Goal: Task Accomplishment & Management: Manage account settings

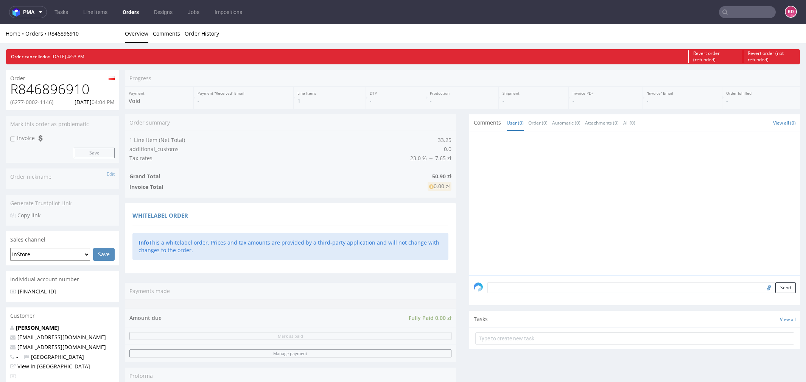
scroll to position [135, 0]
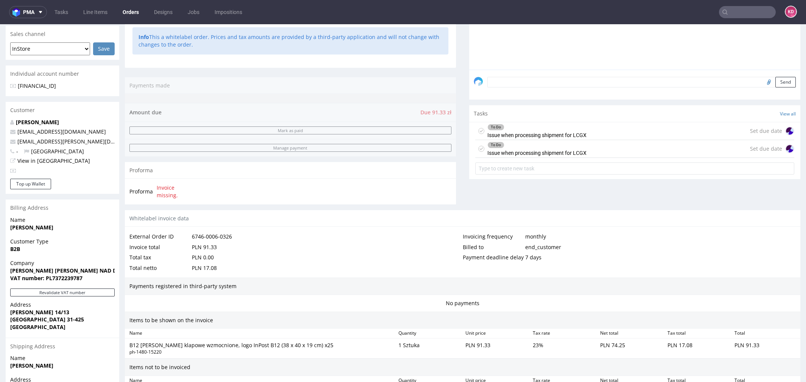
scroll to position [307, 0]
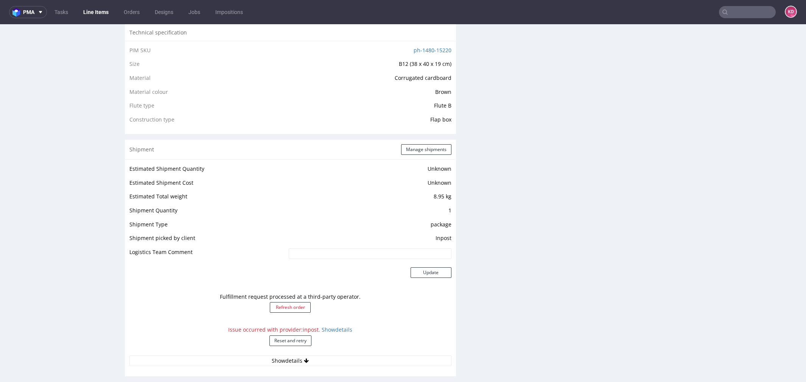
scroll to position [192, 0]
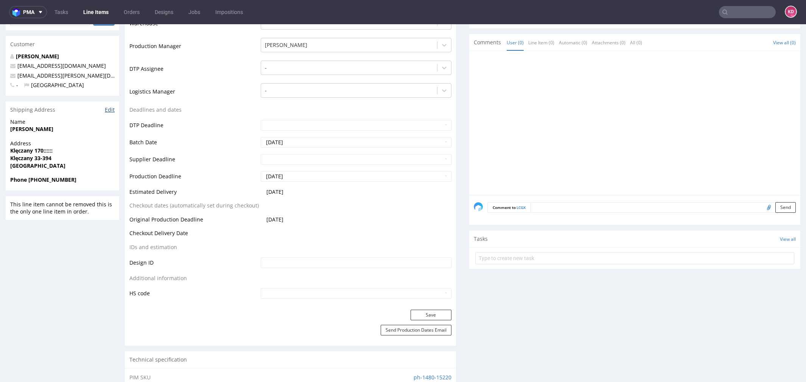
click at [108, 110] on link "Edit" at bounding box center [110, 110] width 10 height 8
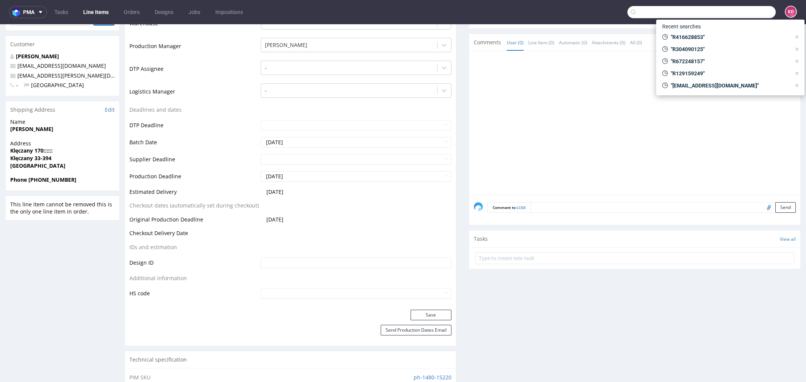
click at [729, 11] on input "text" at bounding box center [702, 12] width 148 height 12
paste input "R047906158"
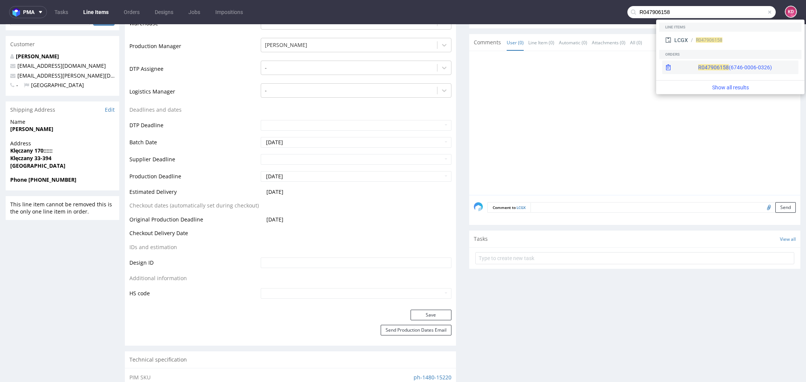
type input "R047906158"
click at [706, 65] on div "R047906158 (6746-0006-0326)" at bounding box center [735, 68] width 74 height 8
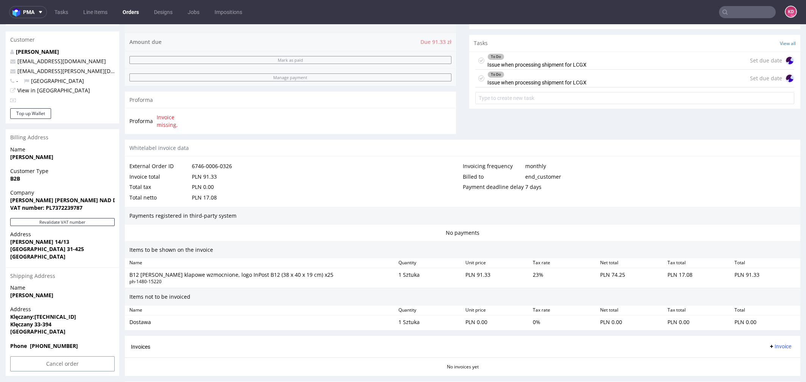
scroll to position [307, 0]
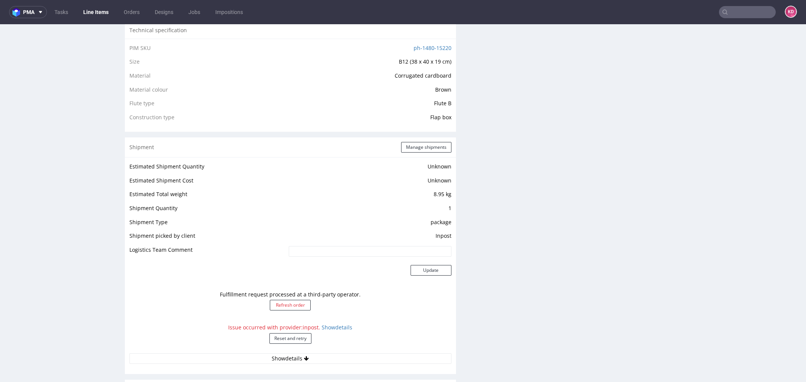
scroll to position [624, 0]
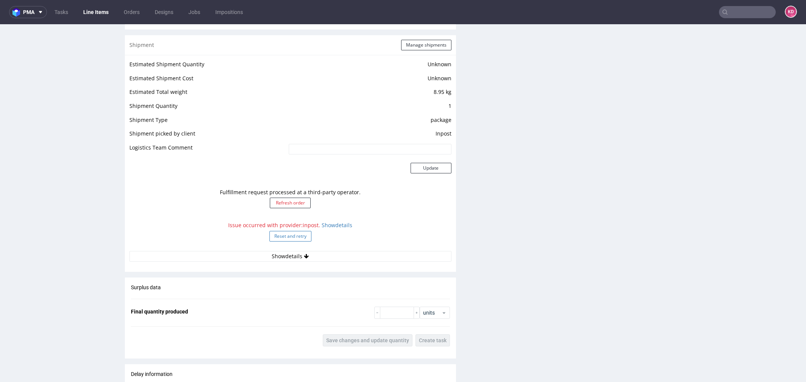
click at [291, 235] on button "Reset and retry" at bounding box center [291, 236] width 42 height 11
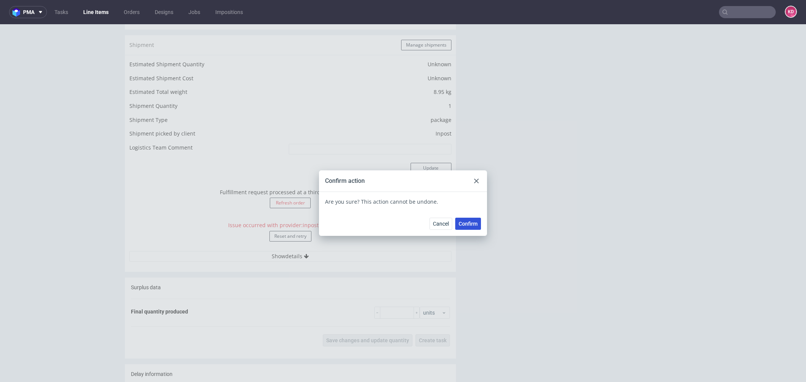
click at [468, 218] on button "Confirm" at bounding box center [468, 224] width 26 height 12
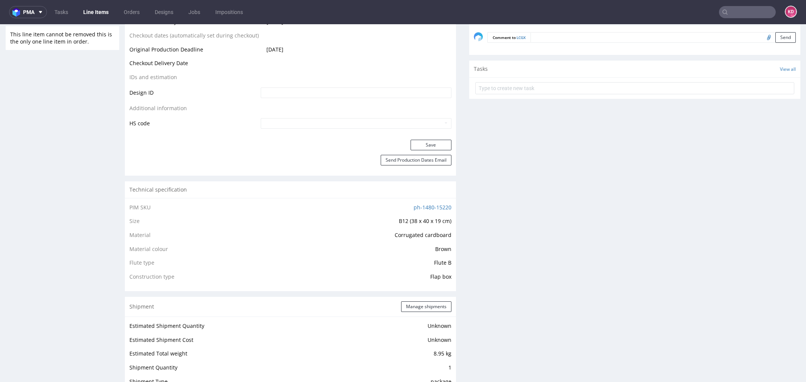
scroll to position [0, 0]
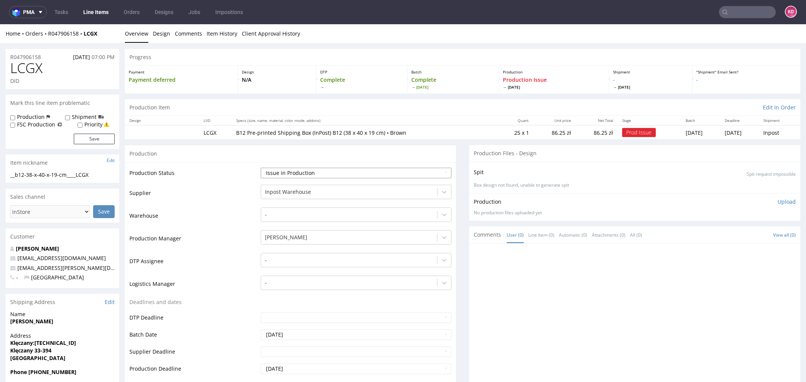
click at [303, 173] on select "Waiting for Artwork Waiting for Diecut Waiting for Mockup Waiting for DTP Waiti…" at bounding box center [356, 173] width 191 height 11
select select "sent_to_warehouse_fulfillment"
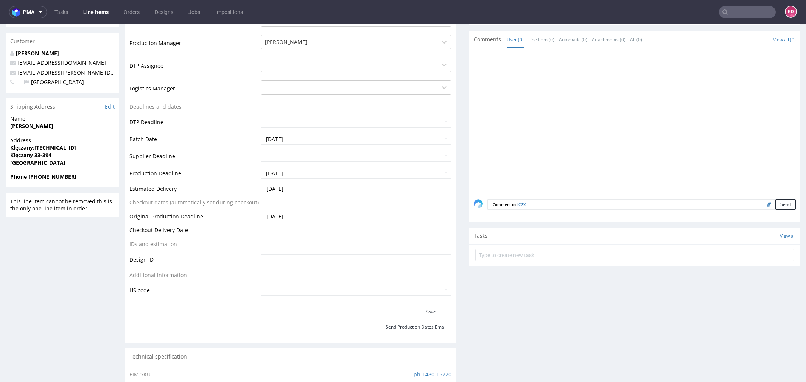
scroll to position [205, 0]
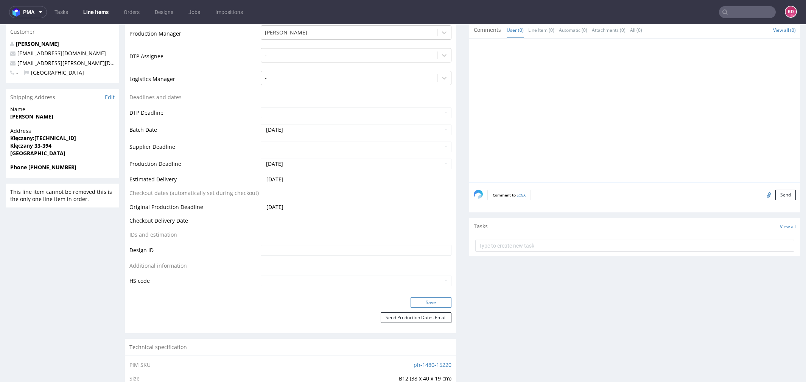
click at [423, 303] on button "Save" at bounding box center [431, 302] width 41 height 11
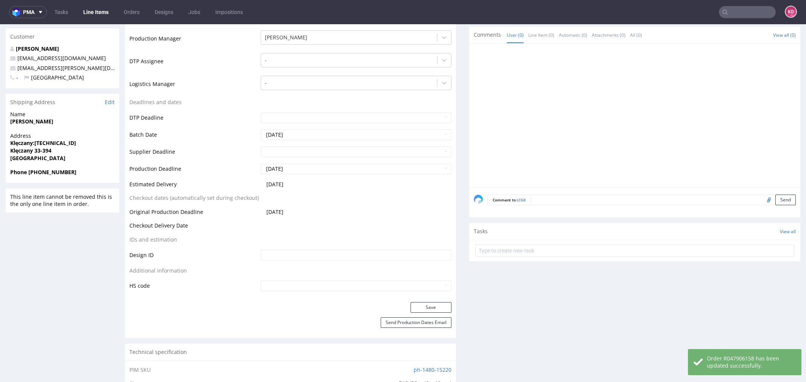
scroll to position [0, 0]
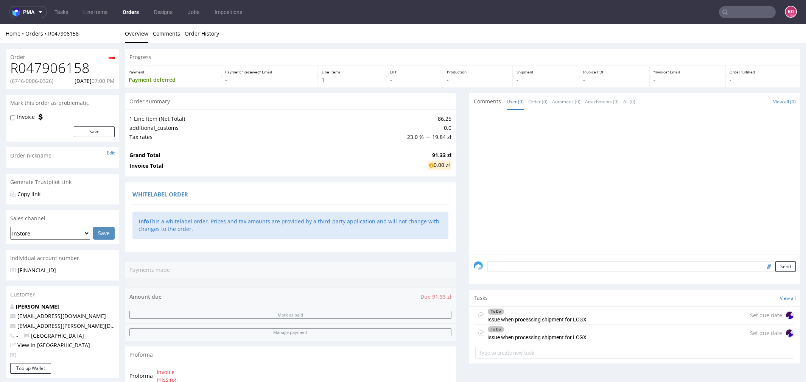
click at [478, 312] on icon at bounding box center [481, 315] width 6 height 6
click at [479, 333] on icon at bounding box center [481, 333] width 6 height 6
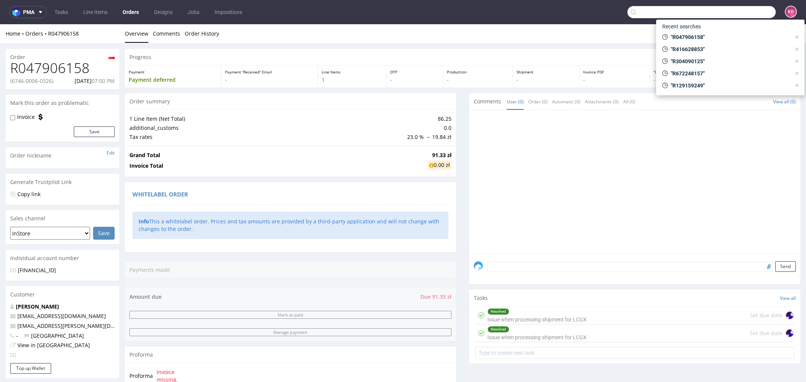
click at [732, 9] on input "text" at bounding box center [702, 12] width 148 height 12
paste input "7087-0003-6108"
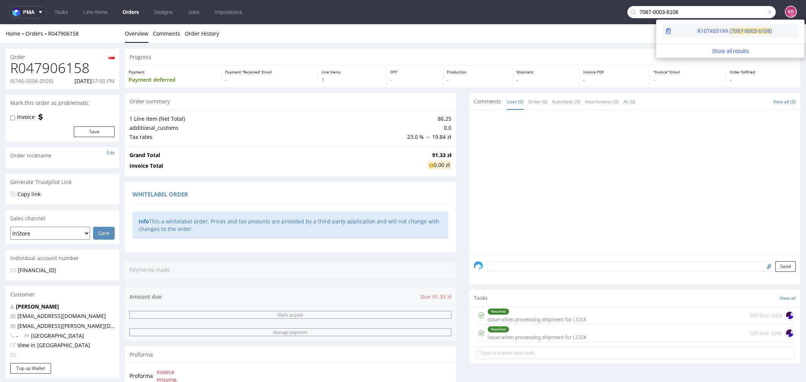
type input "7087-0003-6108"
drag, startPoint x: 714, startPoint y: 30, endPoint x: 714, endPoint y: 6, distance: 24.2
click at [731, 30] on span "7087-00" at bounding box center [741, 31] width 20 height 6
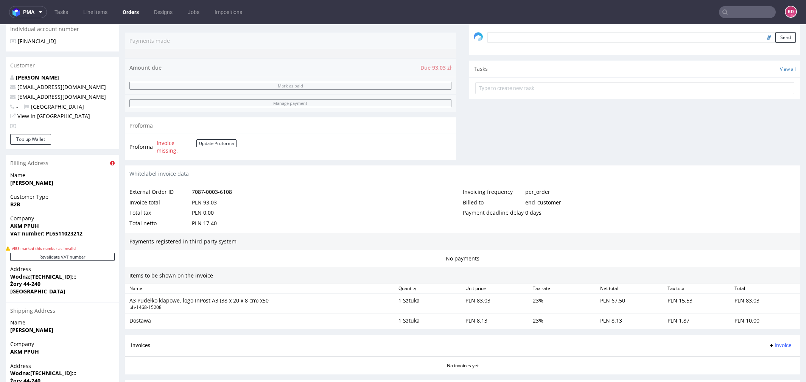
scroll to position [310, 0]
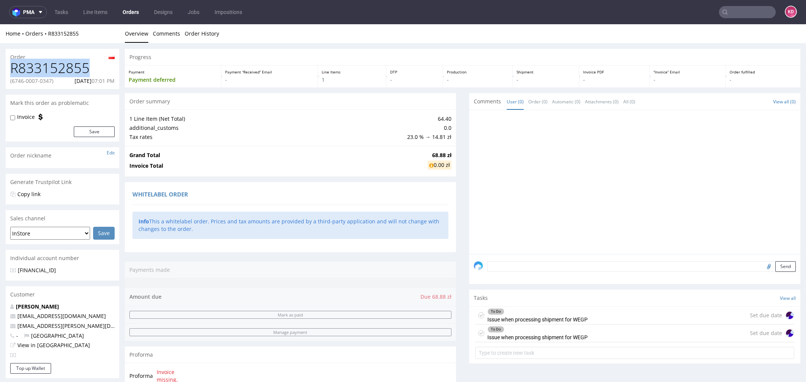
drag, startPoint x: 91, startPoint y: 74, endPoint x: 12, endPoint y: 73, distance: 78.7
click at [12, 73] on h1 "R833152855" at bounding box center [62, 68] width 104 height 15
copy h1 "R833152855"
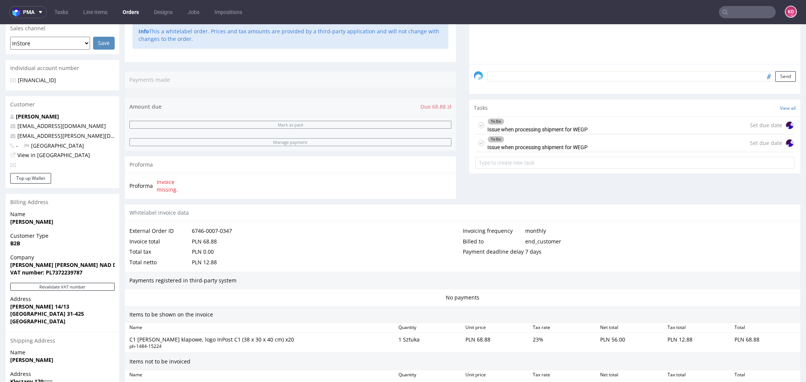
scroll to position [307, 0]
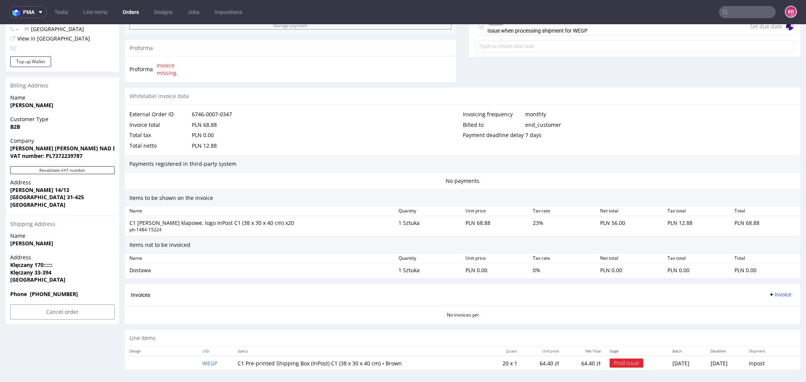
drag, startPoint x: 62, startPoint y: 261, endPoint x: 11, endPoint y: 264, distance: 50.8
click at [11, 264] on span "Klęczany 170::::::" at bounding box center [62, 265] width 104 height 8
drag, startPoint x: 11, startPoint y: 264, endPoint x: 59, endPoint y: 262, distance: 47.7
click at [59, 262] on span "Klęczany 170::::::" at bounding box center [62, 265] width 104 height 8
copy strong "Klęczany 170::::::"
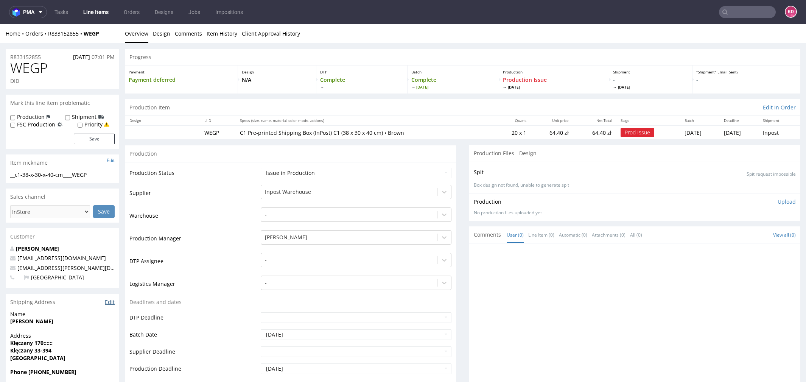
click at [109, 303] on link "Edit" at bounding box center [110, 302] width 10 height 8
click at [727, 10] on input "text" at bounding box center [747, 12] width 57 height 12
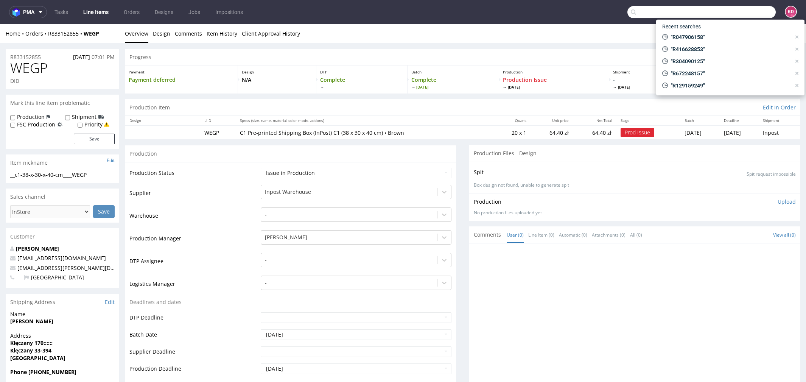
paste input "R833152855"
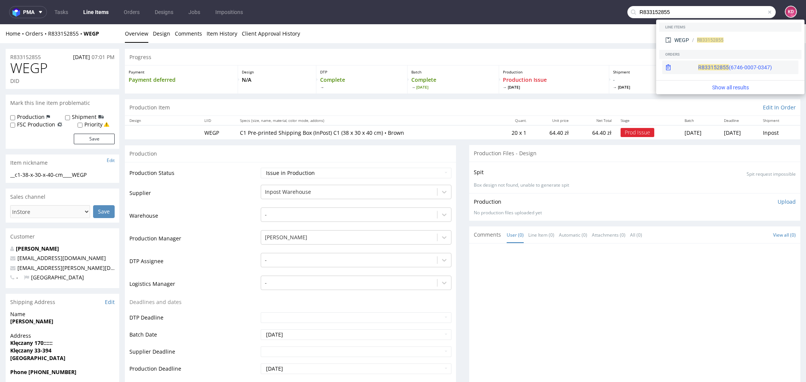
type input "R833152855"
click at [723, 62] on div "R833152855 (6746-0007-0347)" at bounding box center [730, 68] width 136 height 14
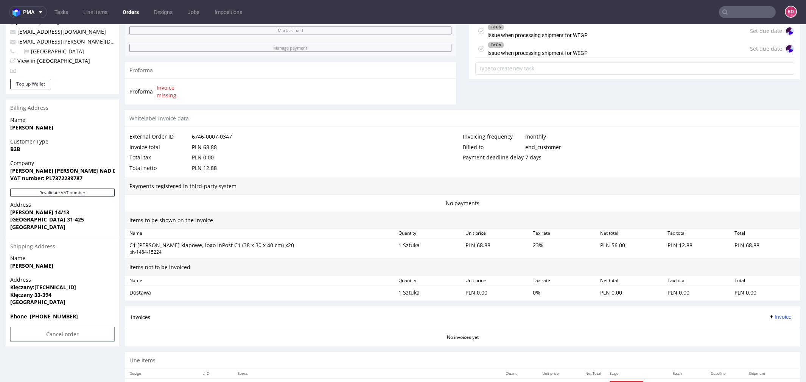
scroll to position [307, 0]
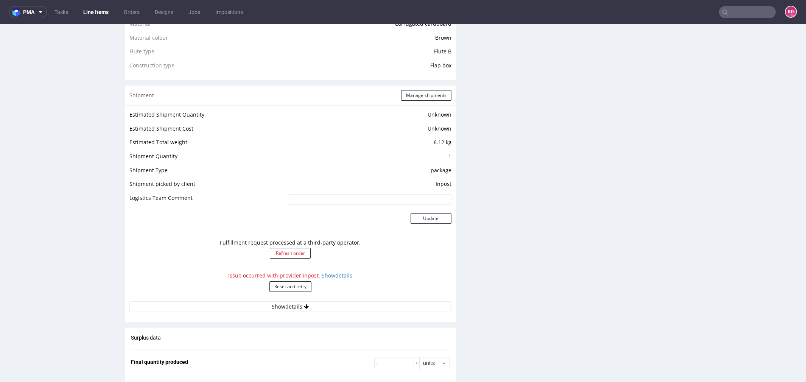
scroll to position [589, 0]
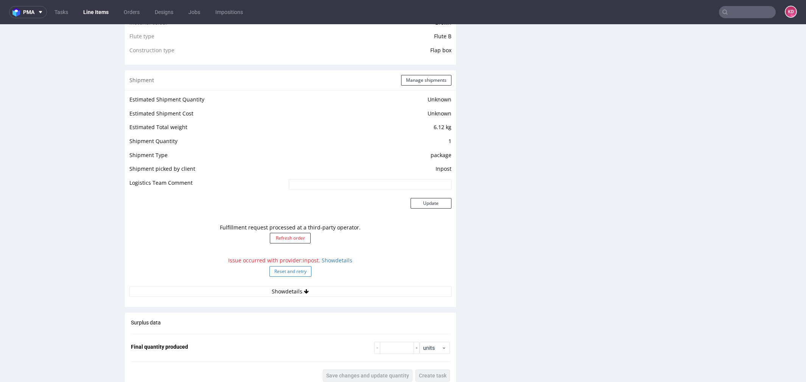
click at [285, 270] on button "Reset and retry" at bounding box center [291, 271] width 42 height 11
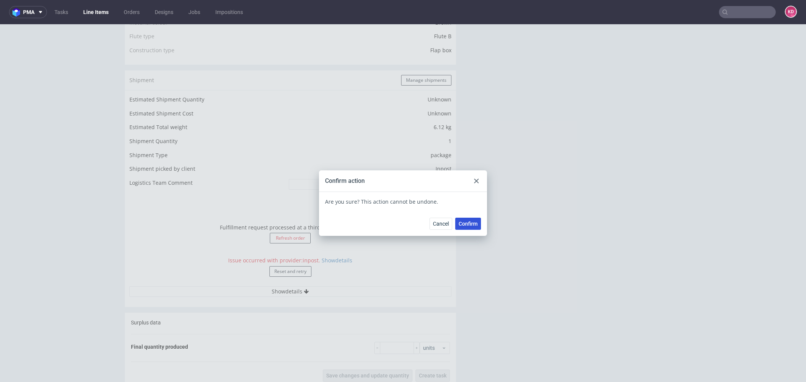
click at [470, 221] on span "Confirm" at bounding box center [468, 223] width 19 height 5
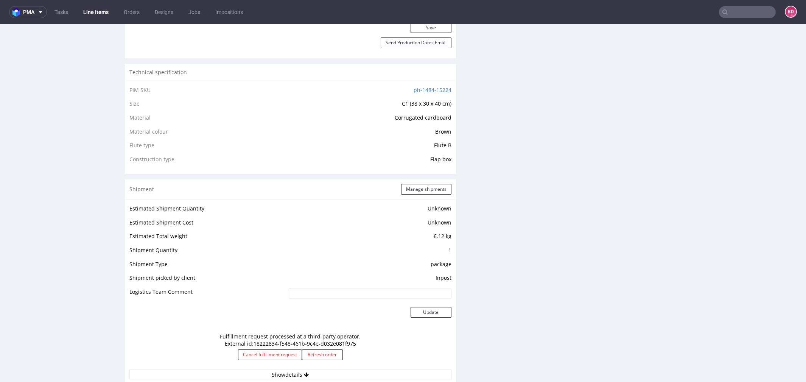
scroll to position [0, 0]
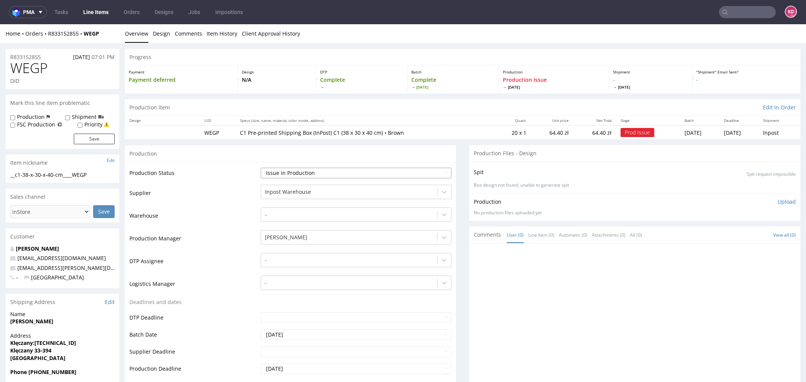
click at [313, 171] on select "Waiting for Artwork Waiting for Diecut Waiting for Mockup Waiting for DTP Waiti…" at bounding box center [356, 173] width 191 height 11
select select "sent_to_warehouse_fulfillment"
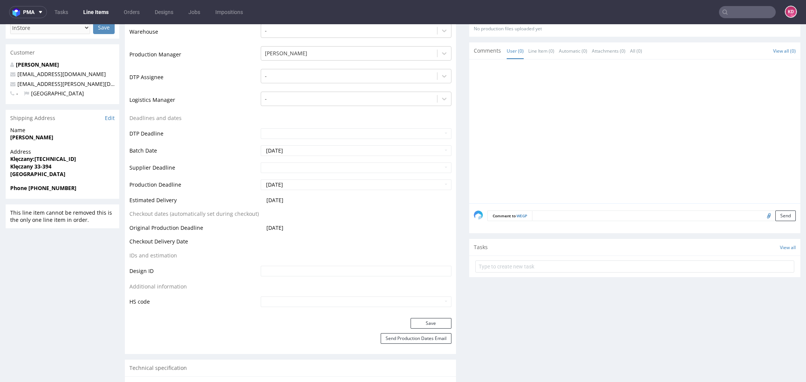
scroll to position [198, 0]
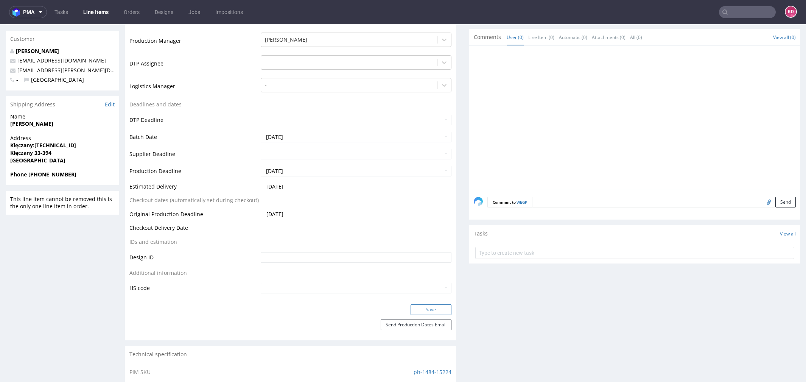
click at [428, 313] on button "Save" at bounding box center [431, 309] width 41 height 11
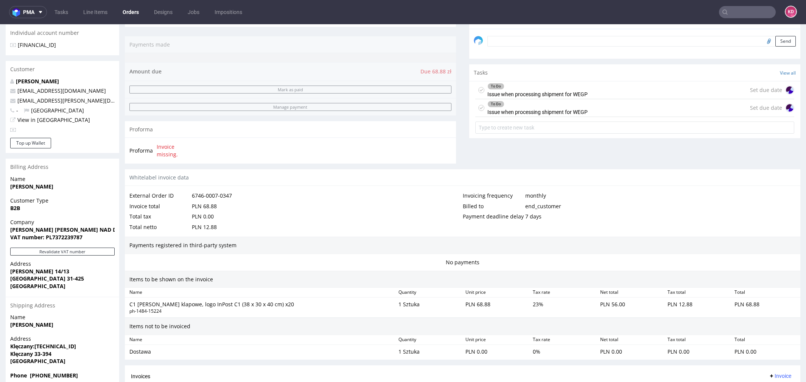
scroll to position [108, 0]
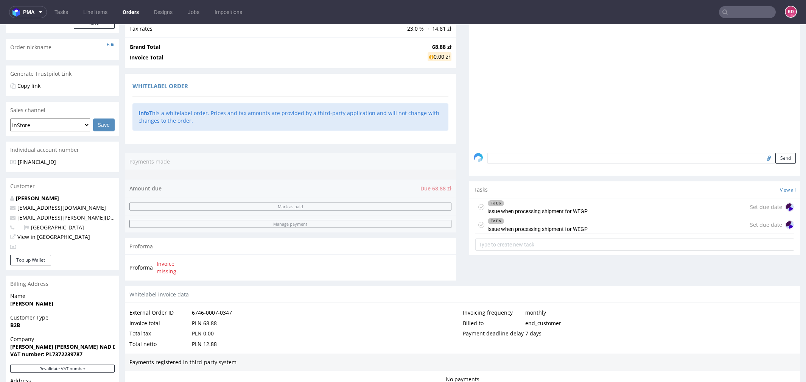
click at [480, 206] on use at bounding box center [481, 207] width 3 height 3
click at [478, 225] on icon at bounding box center [481, 225] width 6 height 6
